Goal: Task Accomplishment & Management: Use online tool/utility

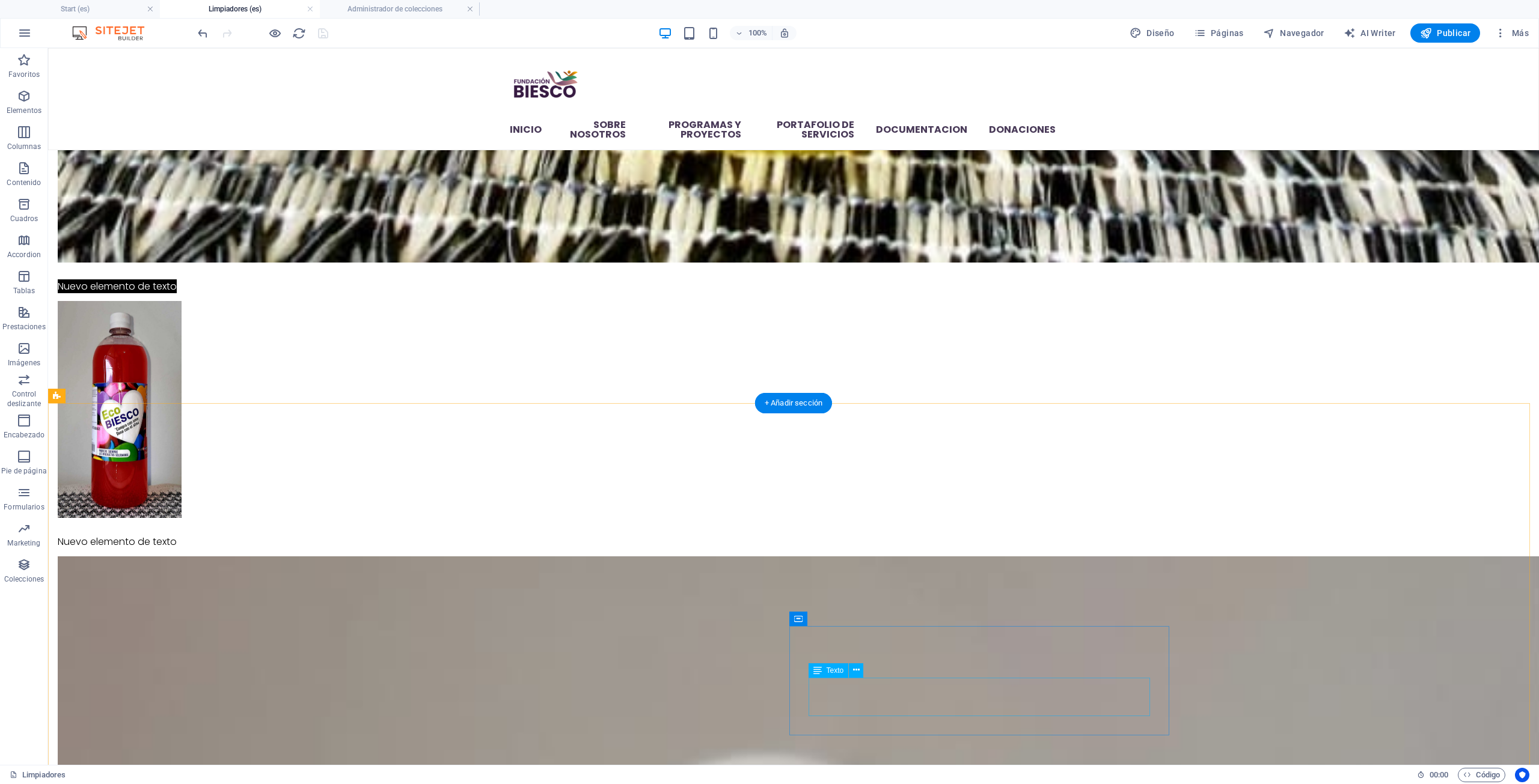
scroll to position [1902, 0]
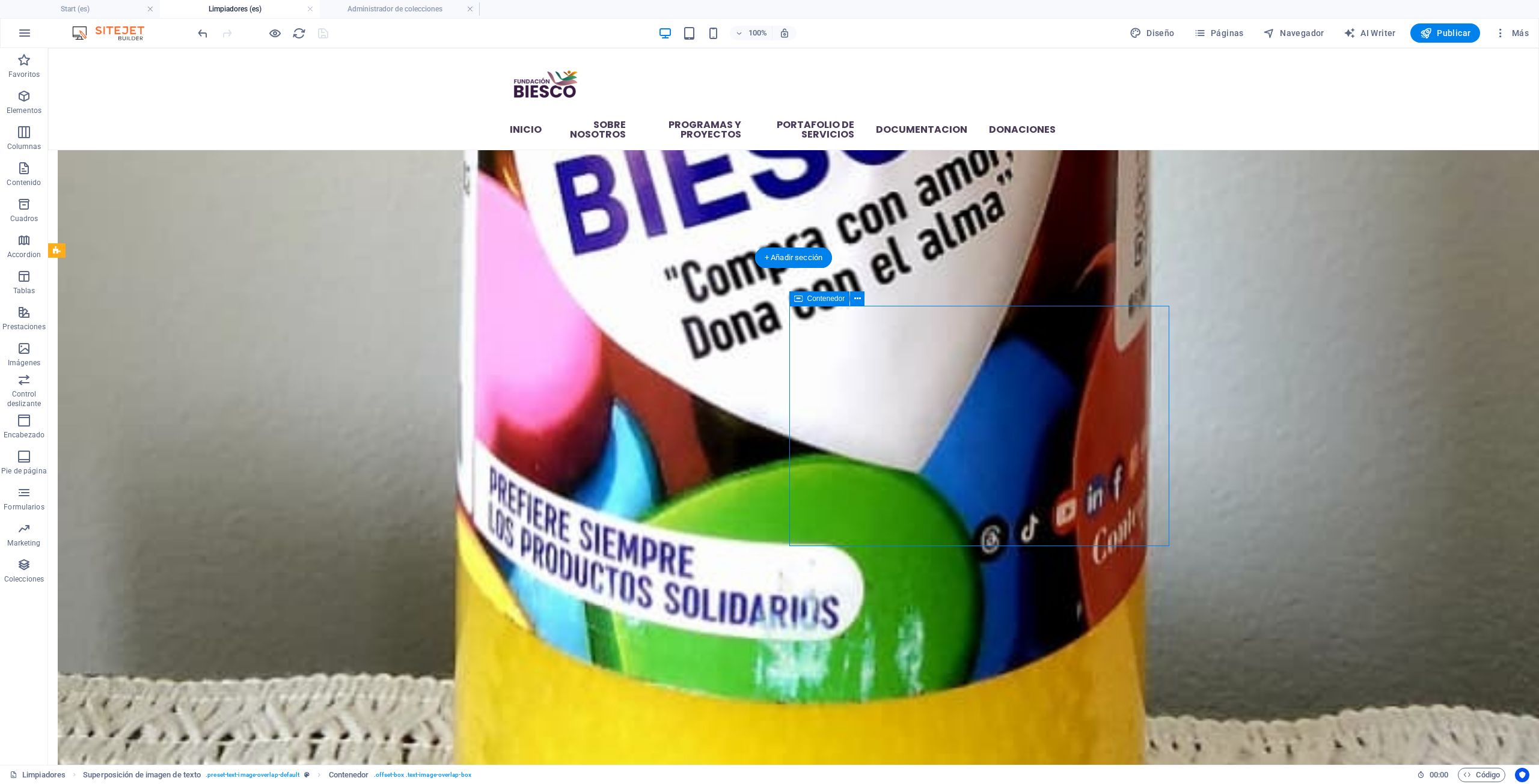
select select "px"
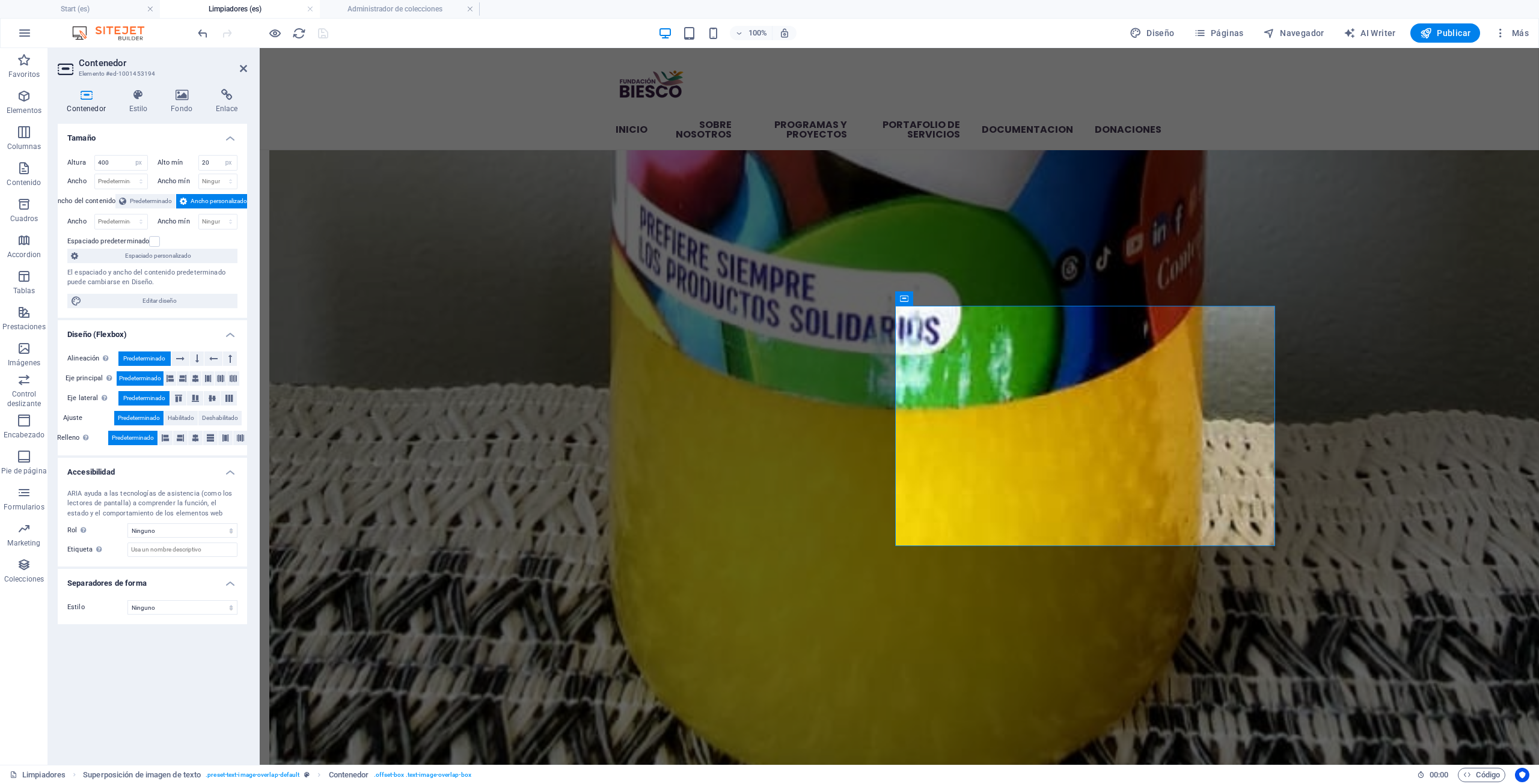
click at [233, 366] on div "Alineación Determina flex-direction. Predeterminado" at bounding box center [152, 359] width 170 height 15
click at [232, 361] on button at bounding box center [229, 359] width 14 height 15
click at [209, 363] on icon at bounding box center [213, 359] width 8 height 15
click at [195, 359] on icon at bounding box center [197, 359] width 4 height 15
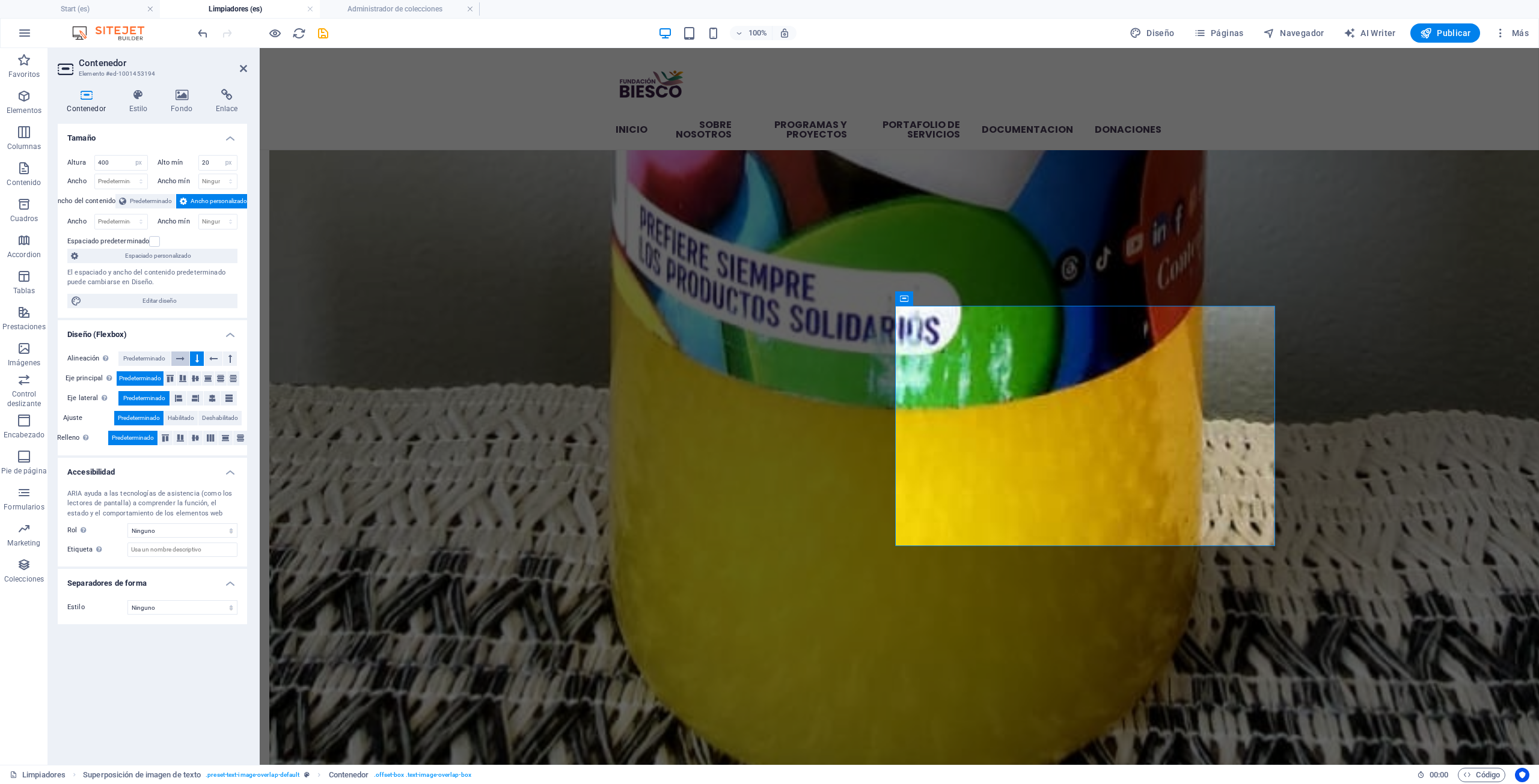
click at [182, 361] on icon at bounding box center [180, 359] width 8 height 15
click at [173, 379] on icon at bounding box center [170, 379] width 7 height 15
click at [186, 375] on icon at bounding box center [183, 379] width 7 height 15
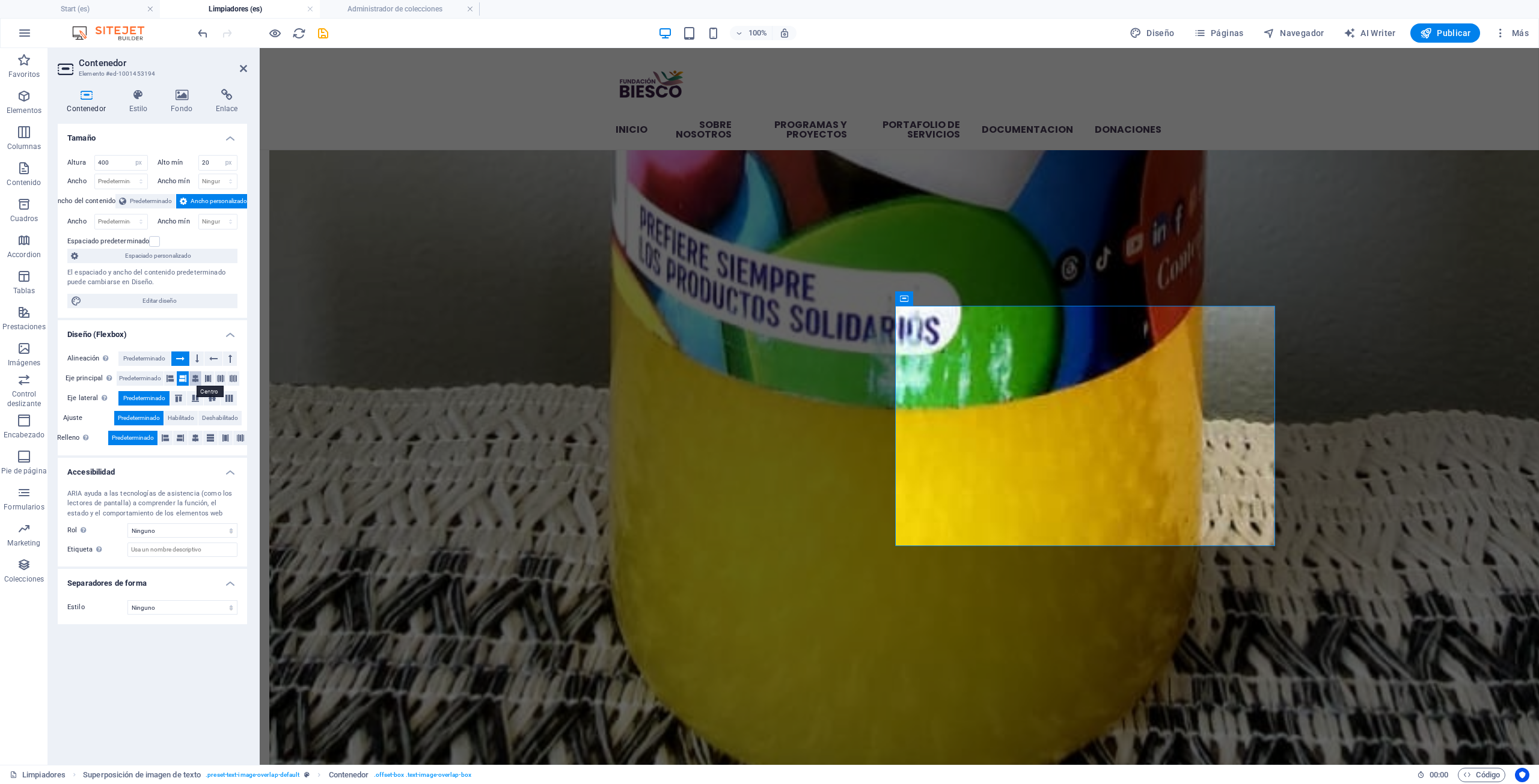
click at [195, 373] on icon at bounding box center [195, 379] width 7 height 15
click at [211, 381] on icon at bounding box center [208, 379] width 7 height 15
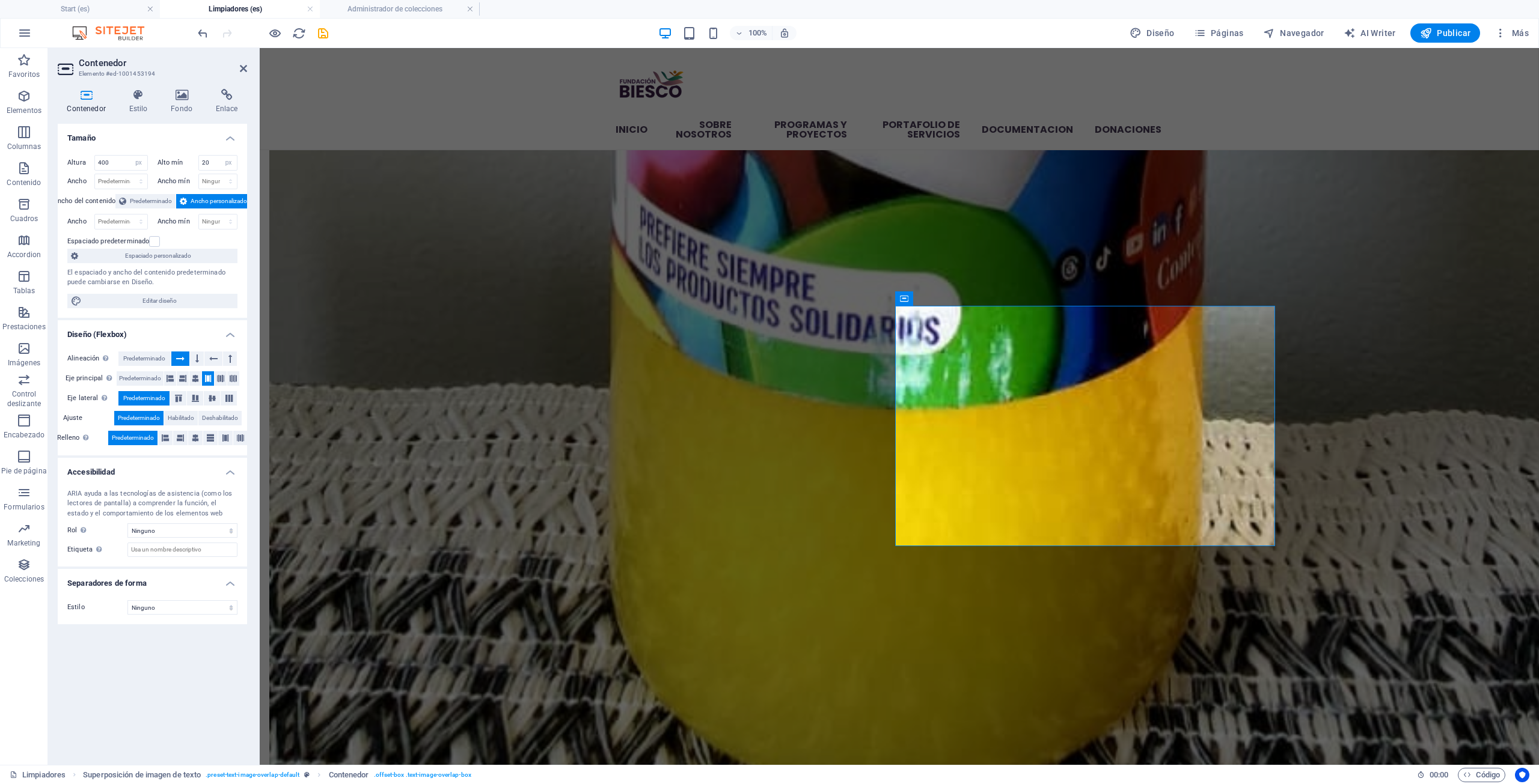
click at [211, 381] on icon at bounding box center [208, 379] width 7 height 15
click at [220, 378] on icon at bounding box center [220, 379] width 7 height 15
click at [233, 376] on icon at bounding box center [233, 379] width 7 height 15
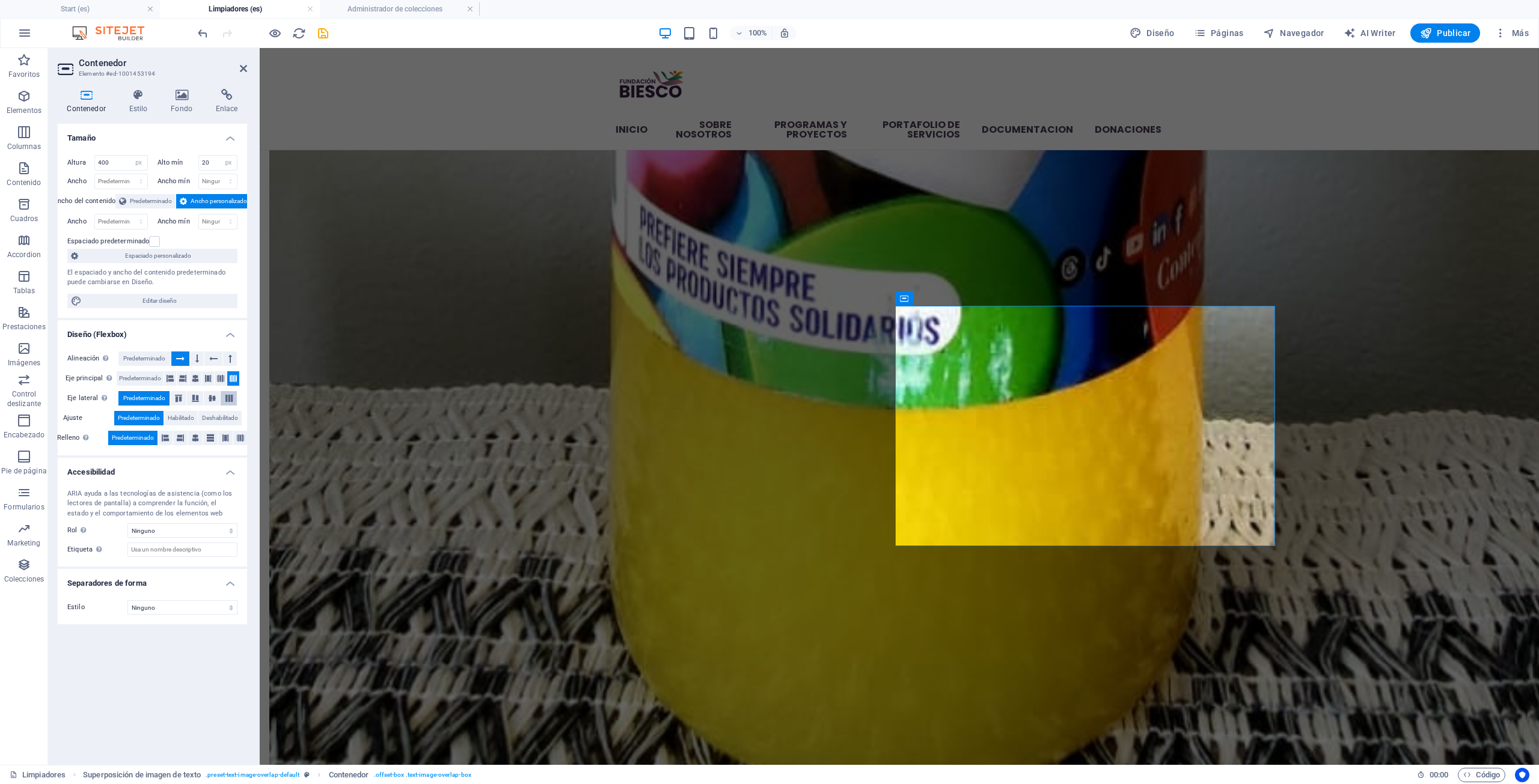
click at [231, 400] on icon at bounding box center [229, 398] width 15 height 7
click at [212, 392] on button at bounding box center [212, 398] width 16 height 15
click at [196, 397] on icon at bounding box center [195, 398] width 15 height 7
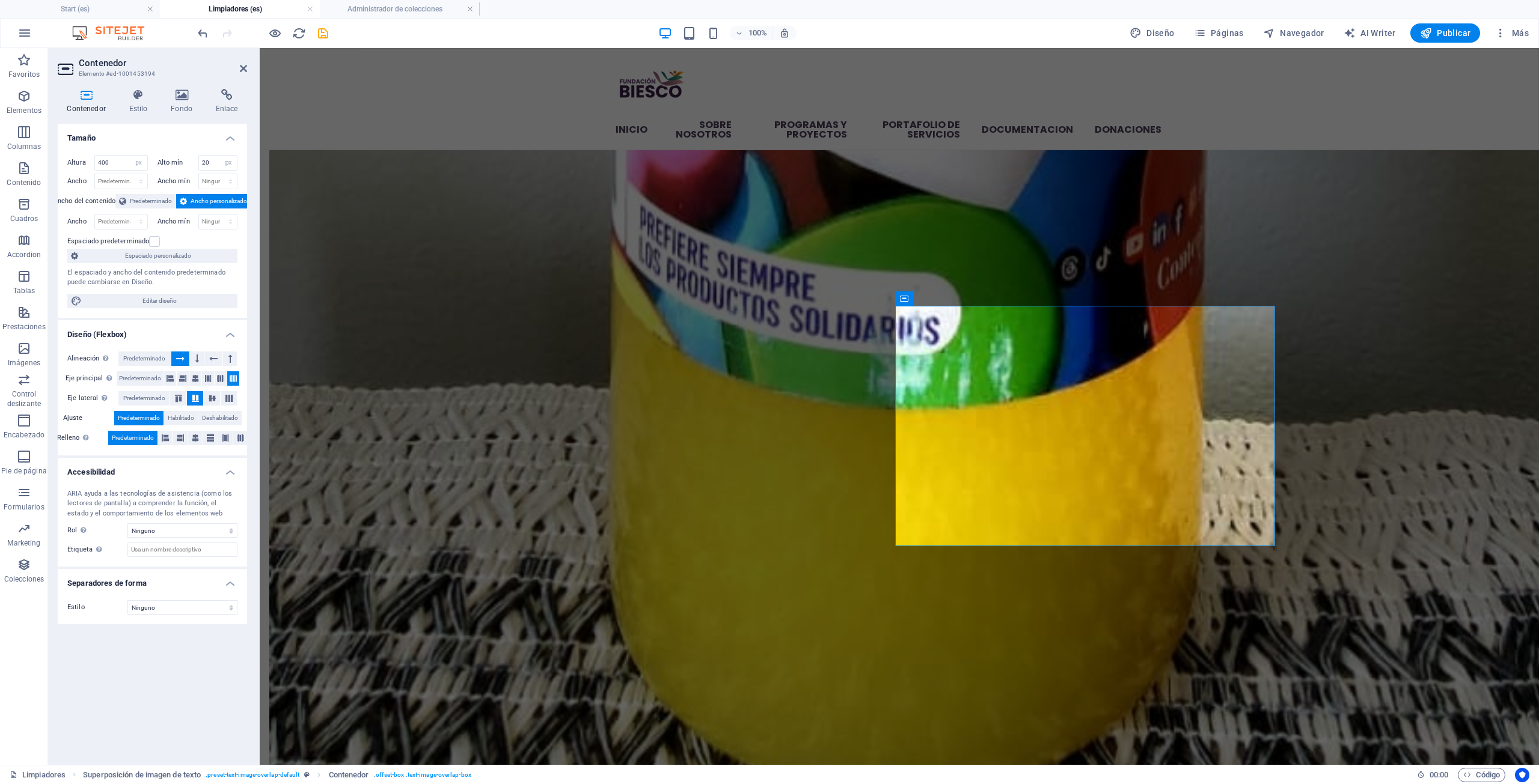
click at [196, 397] on icon at bounding box center [195, 398] width 15 height 7
click at [185, 399] on icon at bounding box center [179, 398] width 15 height 7
click at [178, 414] on span "Habilitado" at bounding box center [180, 418] width 26 height 15
click at [170, 441] on button at bounding box center [165, 438] width 15 height 15
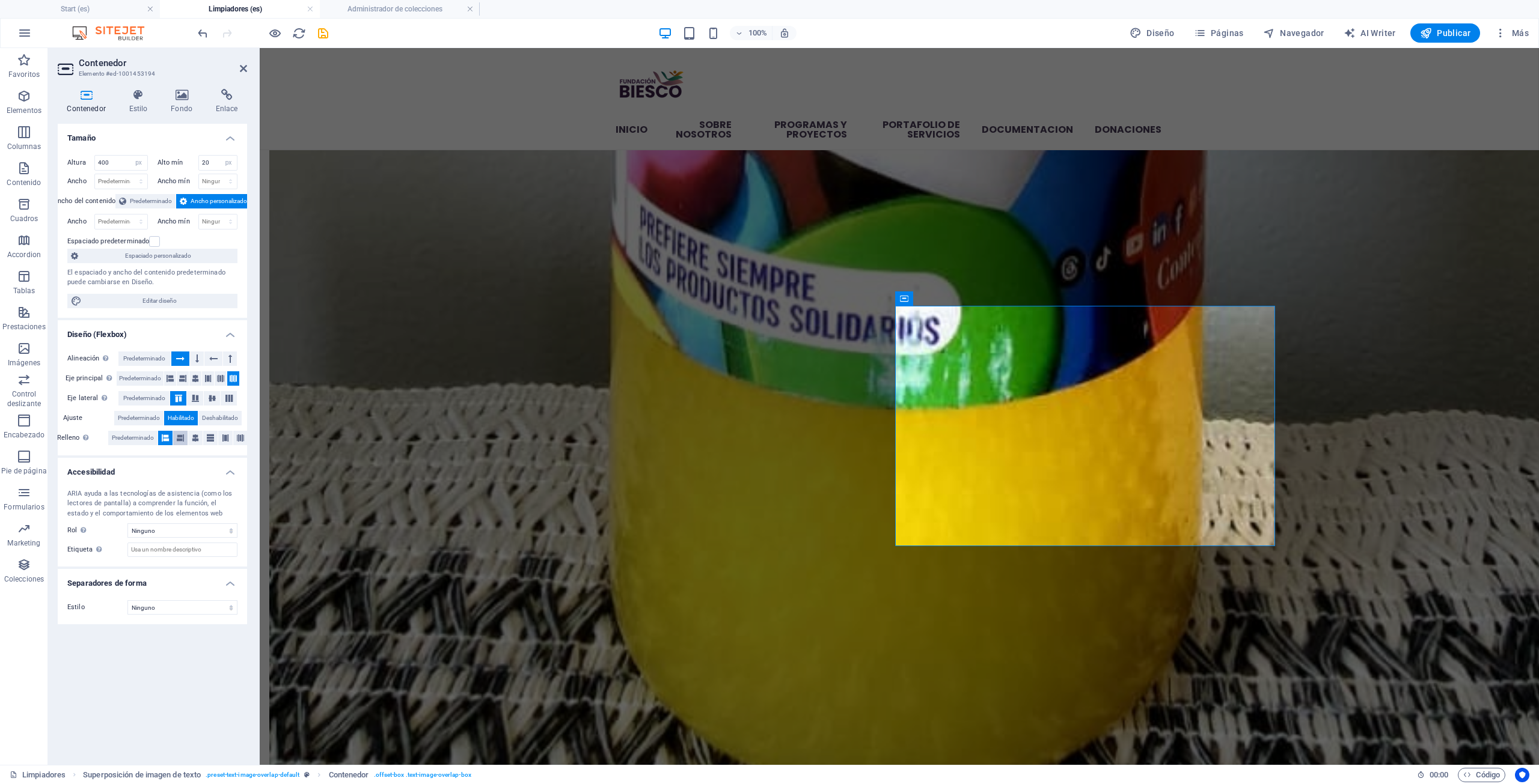
click at [180, 434] on icon at bounding box center [180, 438] width 7 height 15
click at [193, 431] on icon at bounding box center [195, 438] width 7 height 15
click at [180, 434] on icon at bounding box center [180, 438] width 7 height 15
click at [190, 433] on button at bounding box center [195, 438] width 15 height 15
click at [208, 438] on icon at bounding box center [210, 438] width 7 height 15
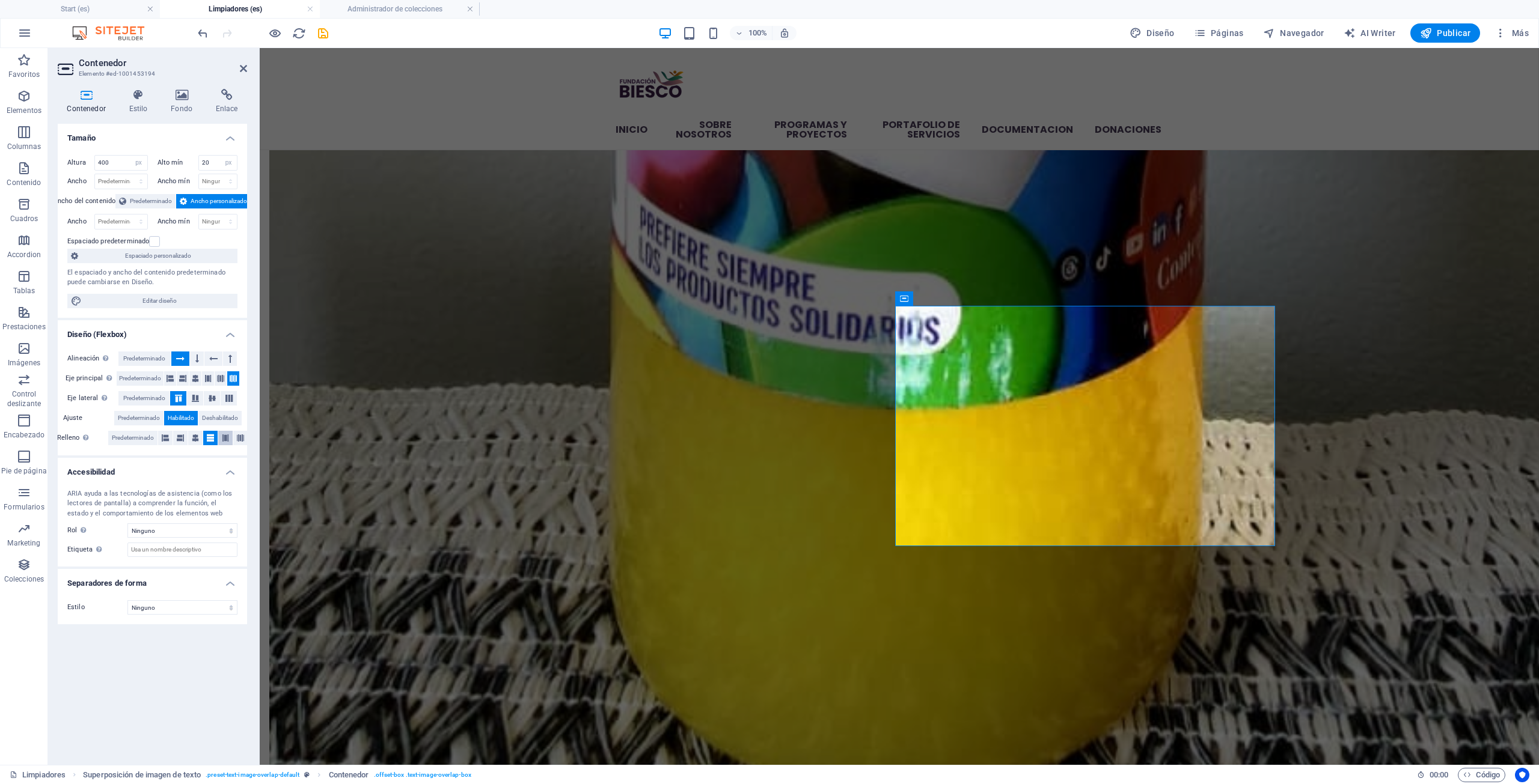
click at [231, 440] on button at bounding box center [226, 438] width 15 height 15
click at [238, 440] on icon at bounding box center [240, 438] width 7 height 15
click at [196, 398] on icon at bounding box center [195, 398] width 15 height 7
click at [205, 395] on icon at bounding box center [212, 398] width 15 height 7
click at [227, 373] on button at bounding box center [220, 379] width 12 height 15
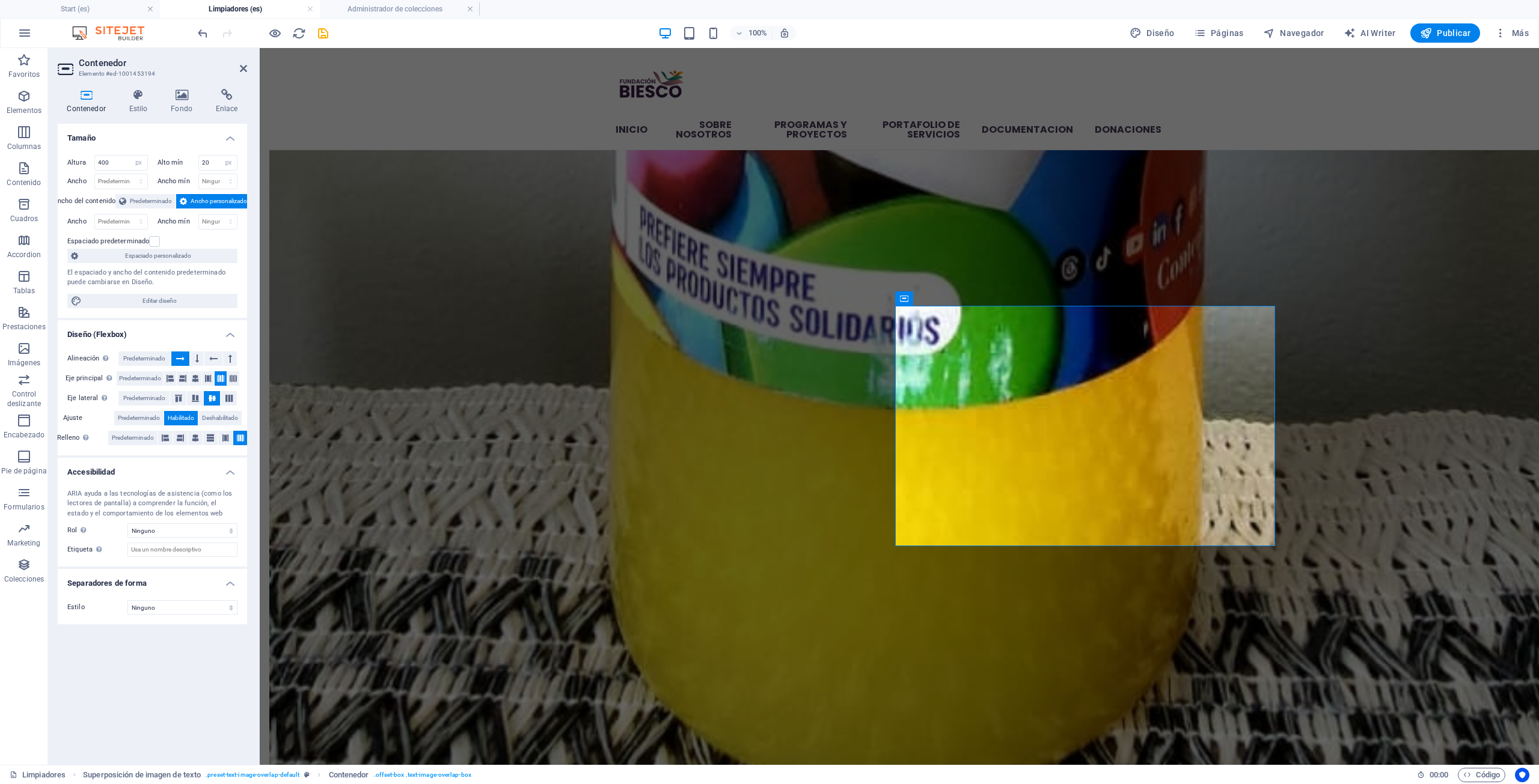
click at [216, 377] on button at bounding box center [220, 379] width 12 height 15
click at [189, 377] on button at bounding box center [182, 379] width 12 height 15
click at [148, 378] on span "Predeterminado" at bounding box center [140, 379] width 42 height 15
click at [151, 400] on span "Predeterminado" at bounding box center [144, 398] width 42 height 15
click at [126, 437] on span "Predeterminado" at bounding box center [132, 438] width 42 height 15
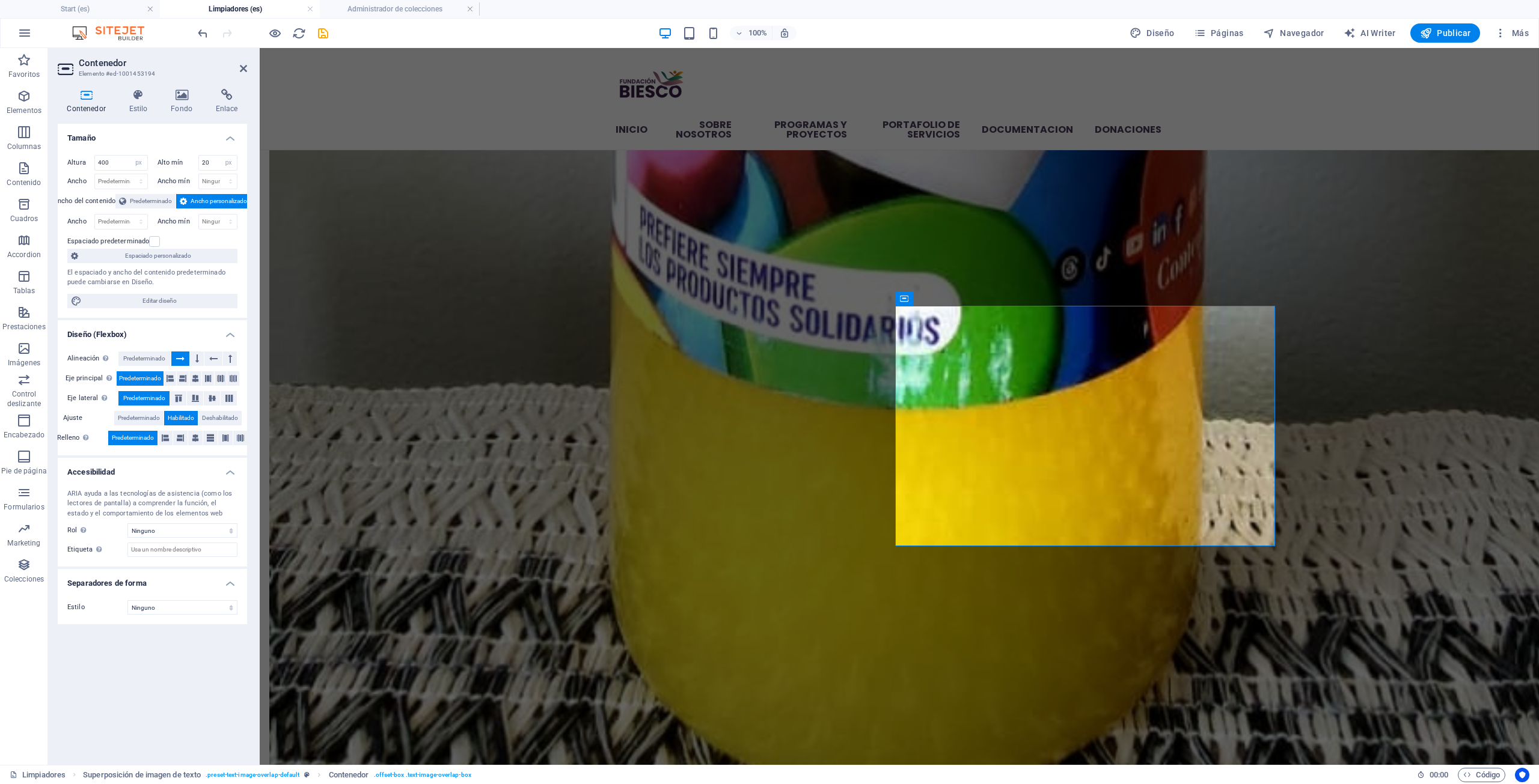
click at [126, 437] on span "Predeterminado" at bounding box center [132, 438] width 42 height 15
click at [167, 363] on button "Predeterminado" at bounding box center [145, 359] width 53 height 15
click at [123, 423] on span "Predeterminado" at bounding box center [139, 418] width 42 height 15
click at [202, 101] on h4 "Fondo" at bounding box center [184, 102] width 45 height 25
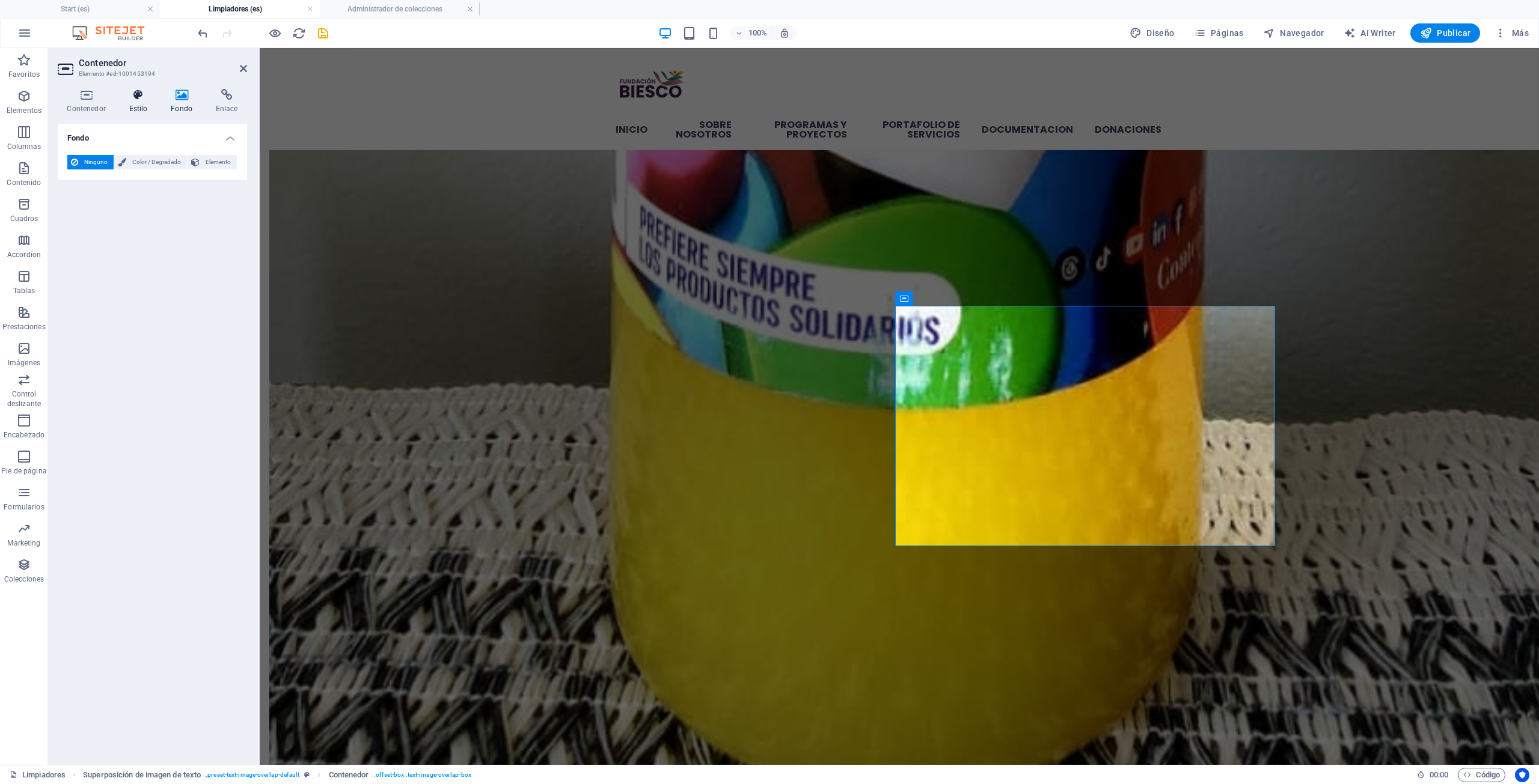
click at [154, 104] on h4 "Estilo" at bounding box center [141, 102] width 42 height 25
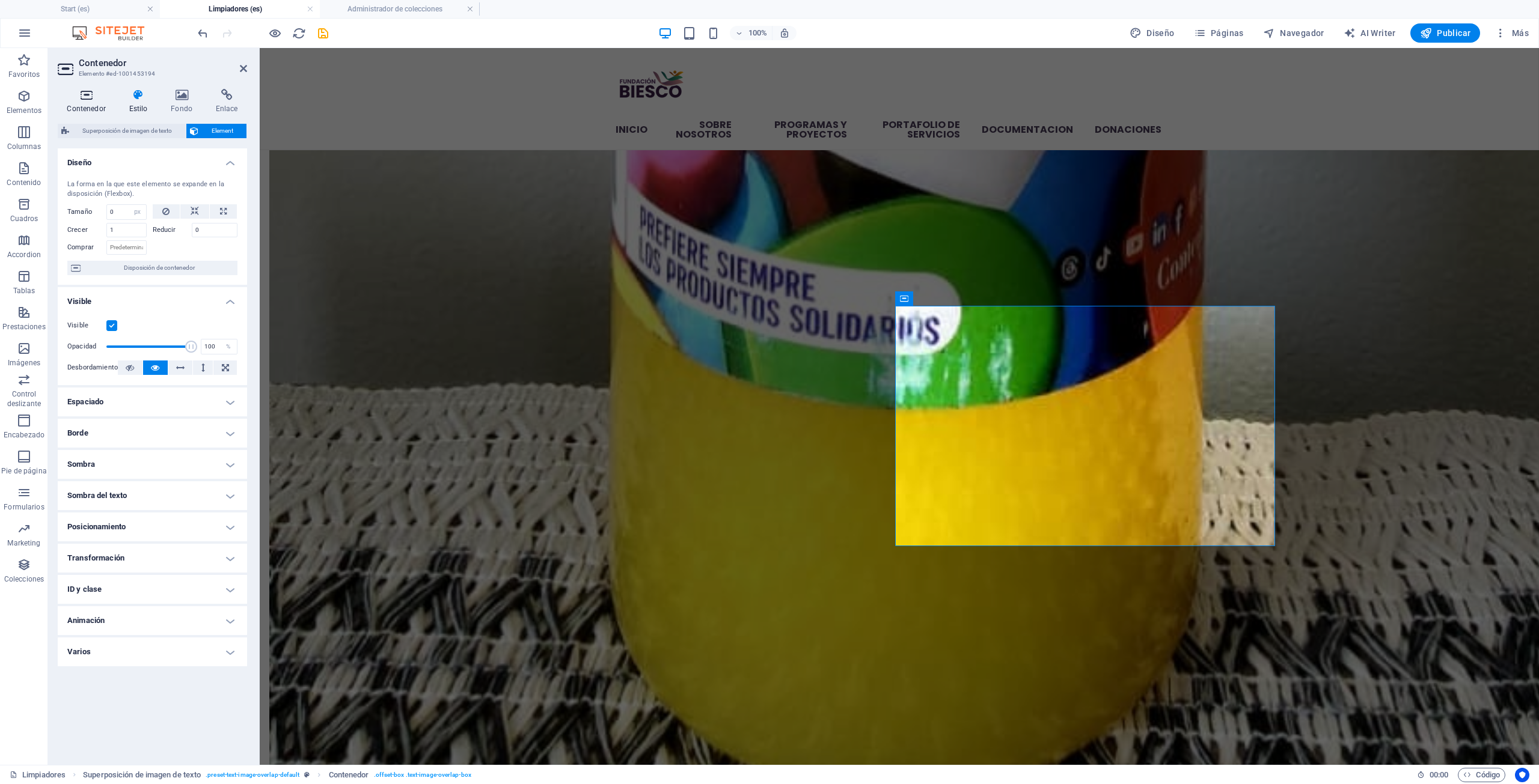
click at [84, 92] on icon at bounding box center [86, 94] width 57 height 12
